Goal: Transaction & Acquisition: Purchase product/service

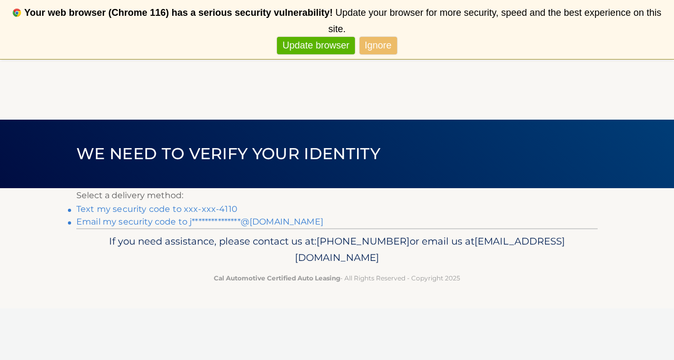
click at [212, 208] on link "Text my security code to xxx-xxx-4110" at bounding box center [156, 209] width 161 height 10
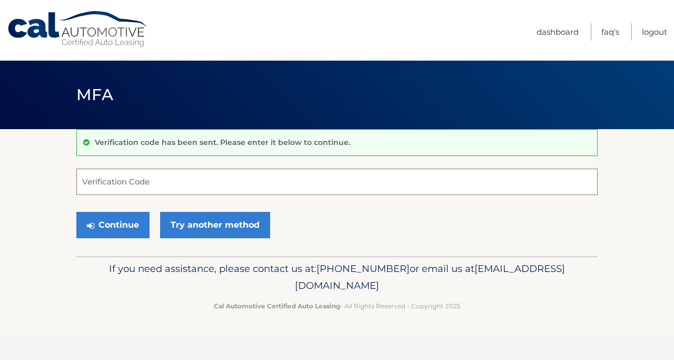
click at [215, 180] on input "Verification Code" at bounding box center [337, 182] width 522 height 26
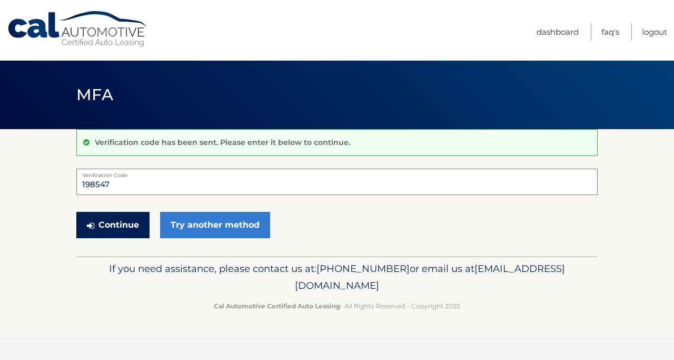
type input "198547"
click at [132, 227] on button "Continue" at bounding box center [112, 225] width 73 height 26
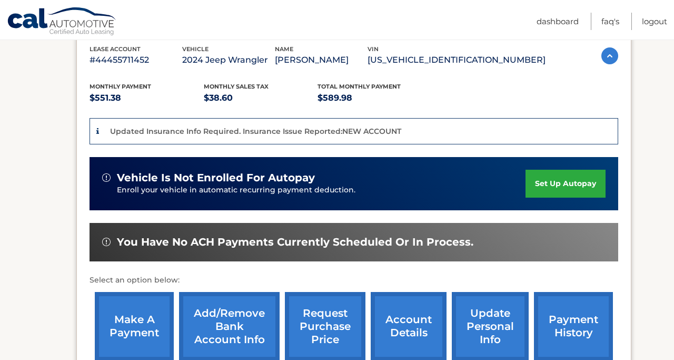
scroll to position [188, 0]
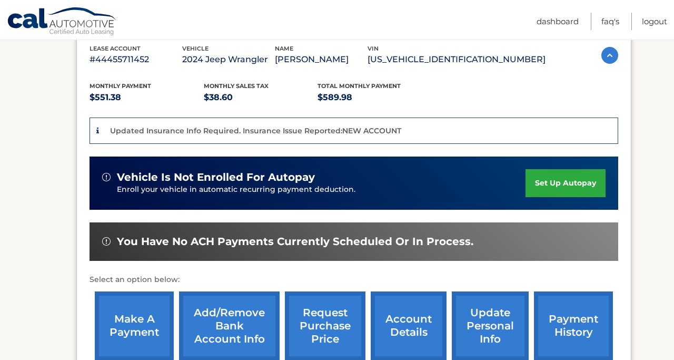
click at [146, 309] on link "make a payment" at bounding box center [134, 325] width 79 height 69
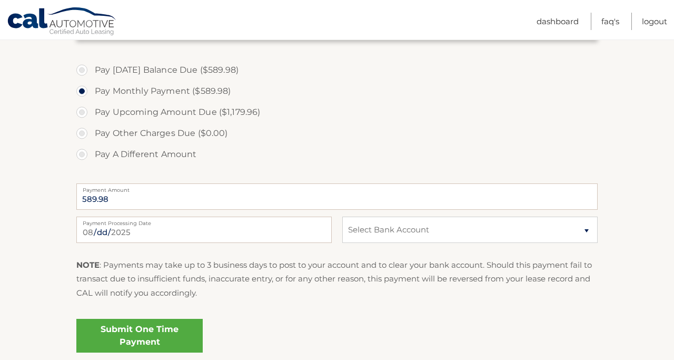
scroll to position [405, 0]
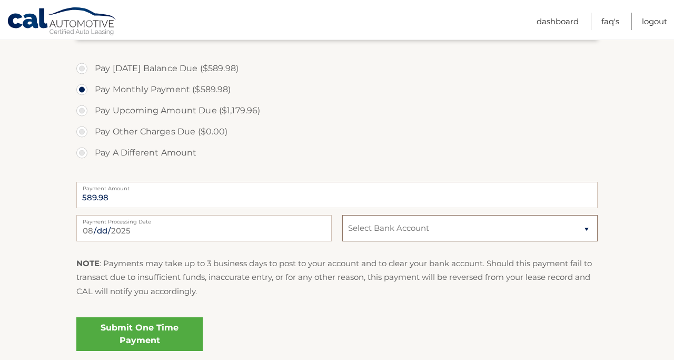
click at [435, 228] on select "Select Bank Account Checking BANK OF AMERICA, N.A. *****8695 Checking SPACE COA…" at bounding box center [469, 228] width 255 height 26
select select "M2MwOTBkMTEtNWU0ZS00ZGYxLTkxNDctMmIzZWRiNDZhNjI1"
click at [166, 340] on link "Submit One Time Payment" at bounding box center [139, 334] width 126 height 34
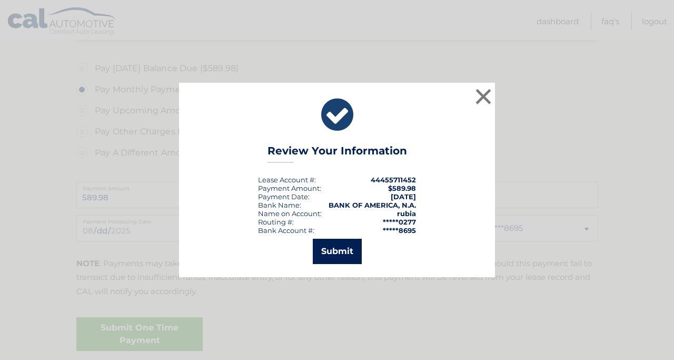
click at [347, 243] on button "Submit" at bounding box center [337, 251] width 49 height 25
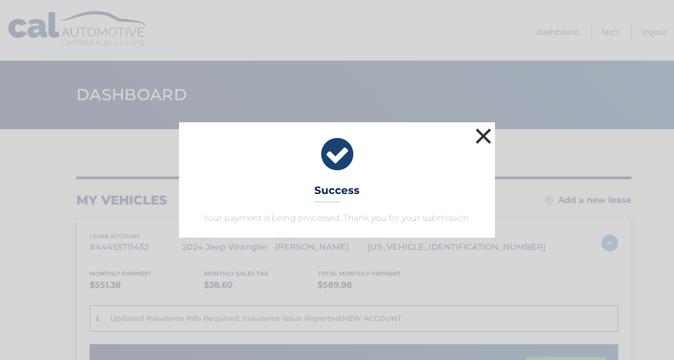
click at [475, 137] on button "×" at bounding box center [483, 135] width 21 height 21
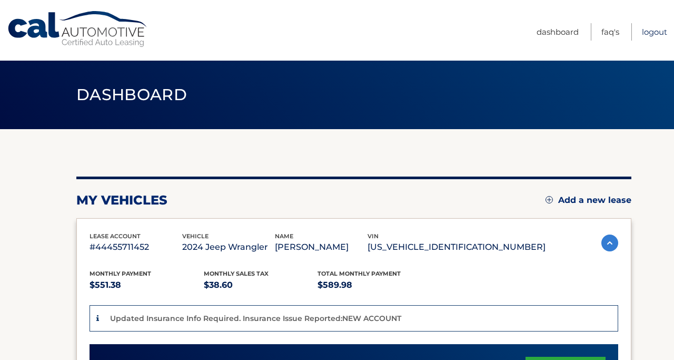
click at [648, 32] on link "Logout" at bounding box center [654, 31] width 25 height 17
